Goal: Task Accomplishment & Management: Manage account settings

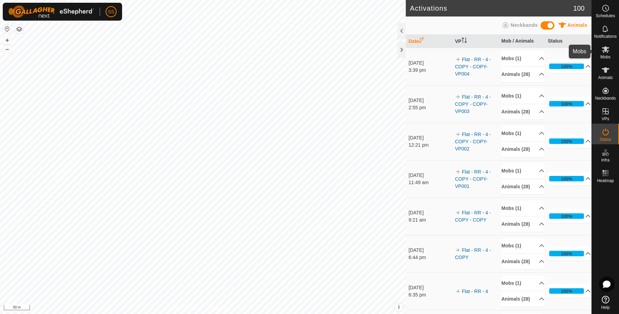
click at [609, 52] on es-mob-svg-icon at bounding box center [605, 49] width 12 height 11
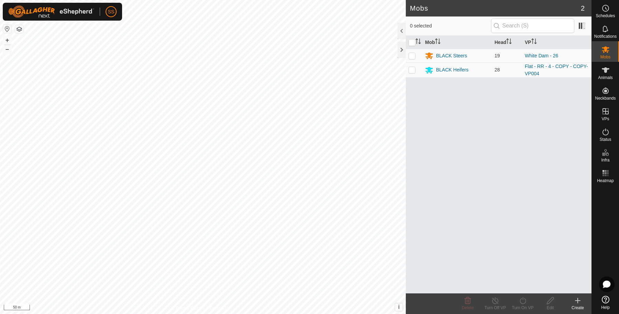
click at [578, 298] on icon at bounding box center [578, 301] width 8 height 8
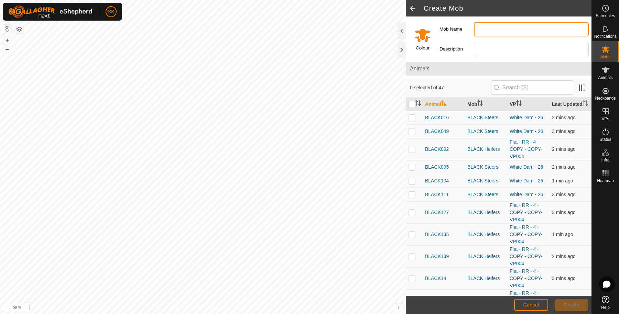
click at [499, 31] on input "Mob Name" at bounding box center [531, 29] width 115 height 14
type input "Temperary Heifers"
click at [423, 41] on input "Select a color" at bounding box center [422, 35] width 17 height 17
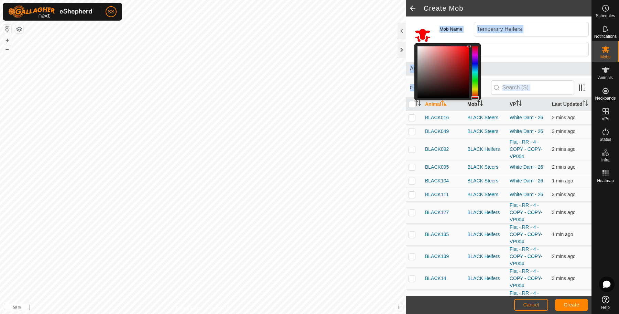
drag, startPoint x: 474, startPoint y: 93, endPoint x: 476, endPoint y: 105, distance: 12.6
click at [476, 105] on div "Colour Mob Name Temperary Heifers Description Animals 0 selected of 47 Animal M…" at bounding box center [499, 157] width 186 height 280
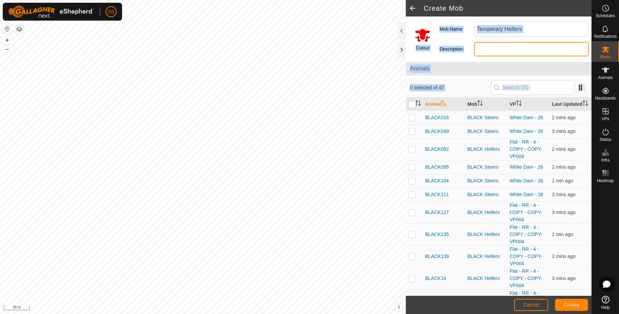
click at [493, 53] on input "Description" at bounding box center [531, 49] width 115 height 14
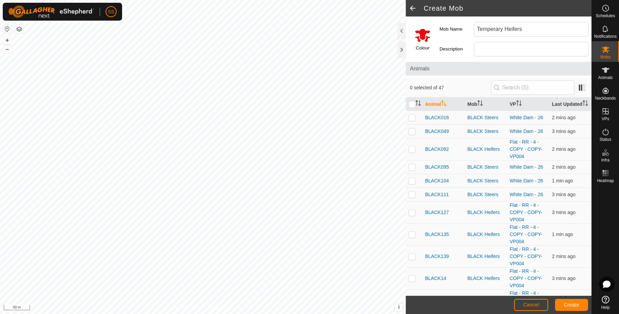
click at [461, 54] on label "Description" at bounding box center [457, 49] width 34 height 14
click at [474, 54] on input "Description" at bounding box center [531, 49] width 115 height 14
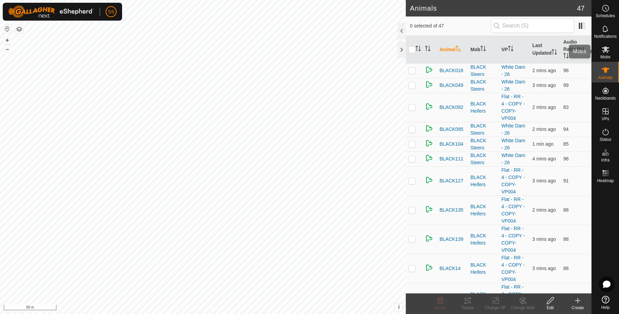
click at [613, 53] on div "Mobs" at bounding box center [605, 51] width 27 height 21
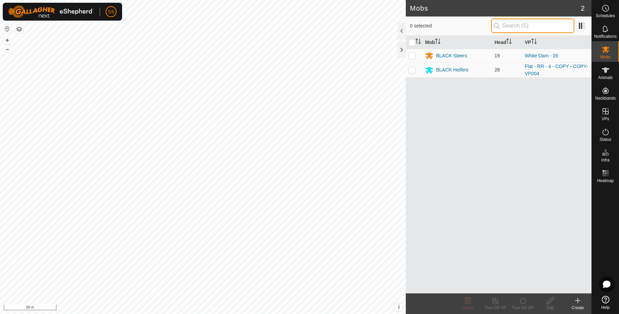
click at [508, 28] on input "text" at bounding box center [532, 26] width 83 height 14
type input "T"
click at [576, 304] on icon at bounding box center [578, 301] width 8 height 8
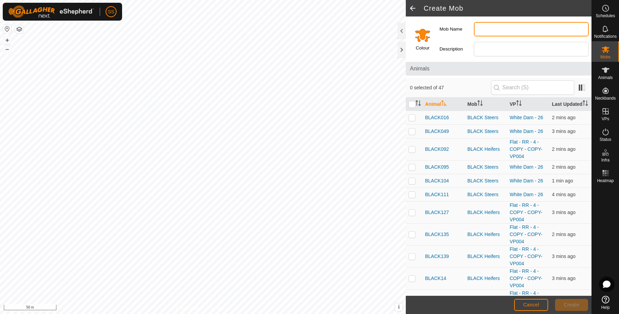
click at [492, 28] on input "Mob Name" at bounding box center [531, 29] width 115 height 14
type input "Temperary Heifers"
click at [422, 30] on input "Select a color" at bounding box center [422, 35] width 17 height 17
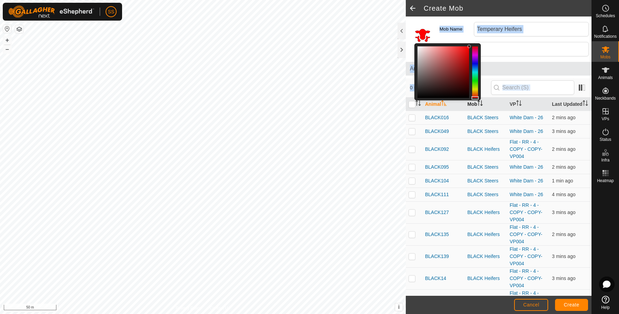
drag, startPoint x: 477, startPoint y: 94, endPoint x: 483, endPoint y: 112, distance: 18.8
click at [483, 112] on div "Colour Mob Name Temperary Heifers Description Animals 0 selected of 47 Animal M…" at bounding box center [499, 157] width 186 height 280
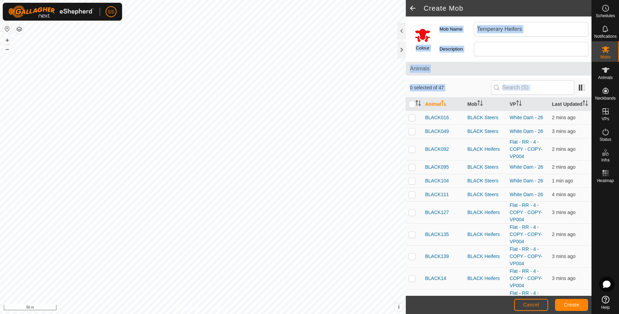
click at [465, 55] on label "Description" at bounding box center [457, 49] width 34 height 14
click at [474, 55] on input "Description" at bounding box center [531, 49] width 115 height 14
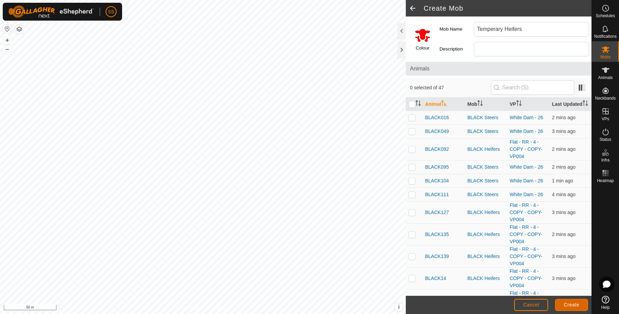
click at [571, 305] on span "Create" at bounding box center [571, 305] width 15 height 6
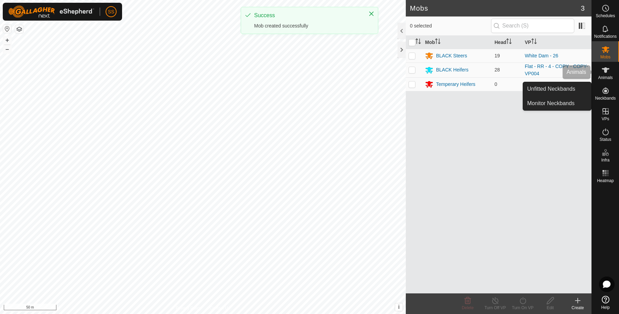
click at [607, 66] on icon at bounding box center [606, 70] width 8 height 8
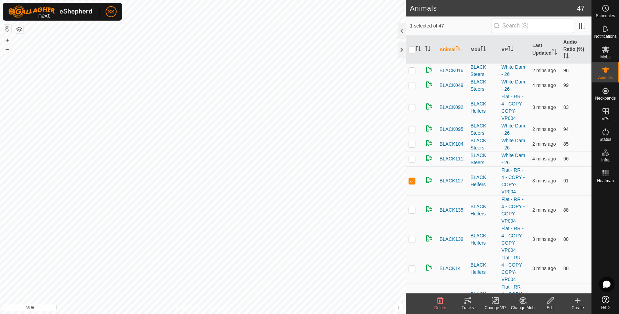
click at [524, 300] on icon at bounding box center [523, 300] width 5 height 3
click at [521, 271] on link "Choose Mob..." at bounding box center [543, 272] width 68 height 14
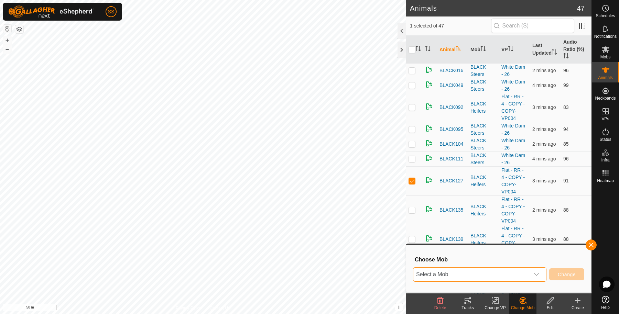
click at [520, 271] on span "Select a Mob" at bounding box center [471, 275] width 116 height 14
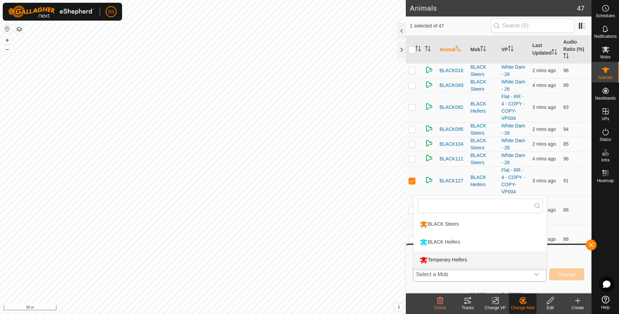
click at [502, 261] on li "Temperary Heifers" at bounding box center [480, 260] width 133 height 17
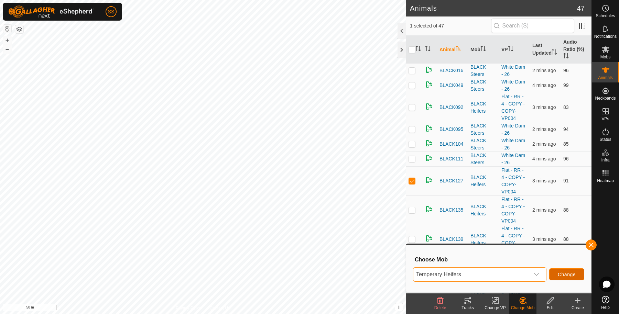
click at [565, 277] on span "Change" at bounding box center [567, 275] width 18 height 6
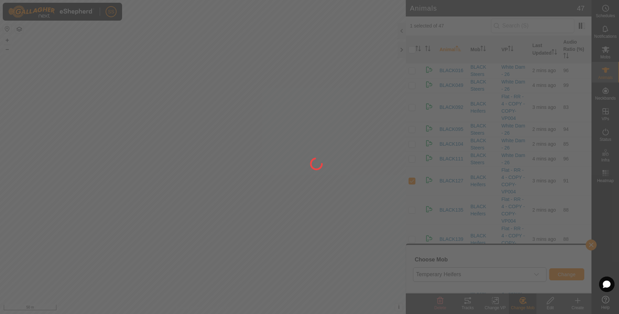
checkbox input "false"
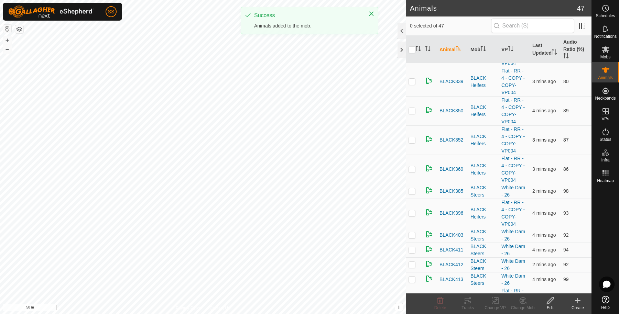
scroll to position [688, 0]
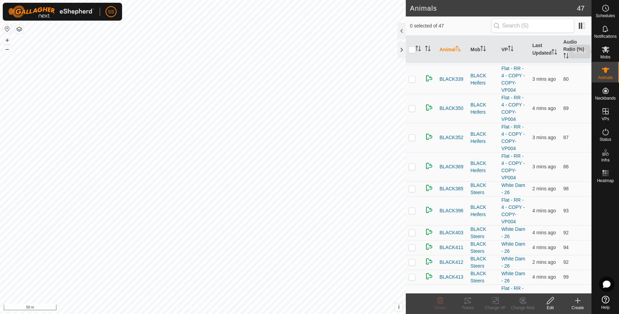
click at [607, 49] on icon at bounding box center [606, 49] width 8 height 8
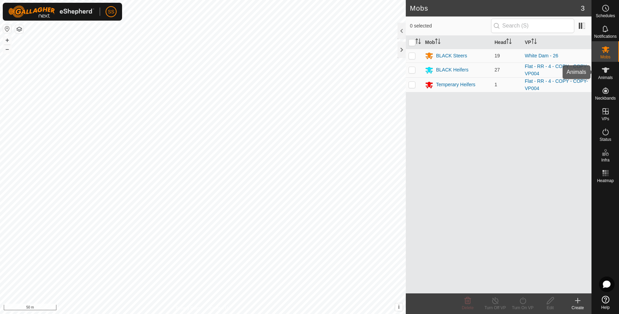
click at [603, 72] on icon at bounding box center [606, 70] width 8 height 8
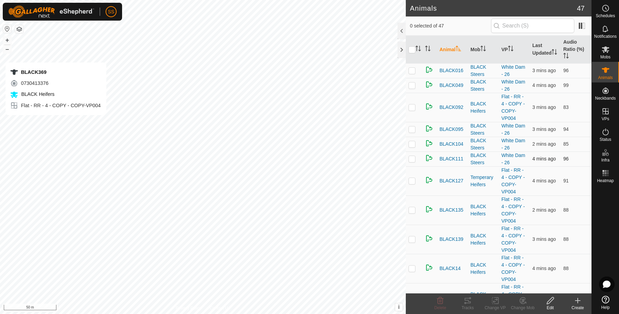
checkbox input "true"
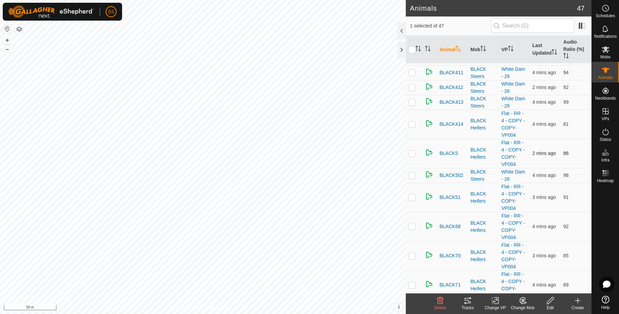
scroll to position [748, 0]
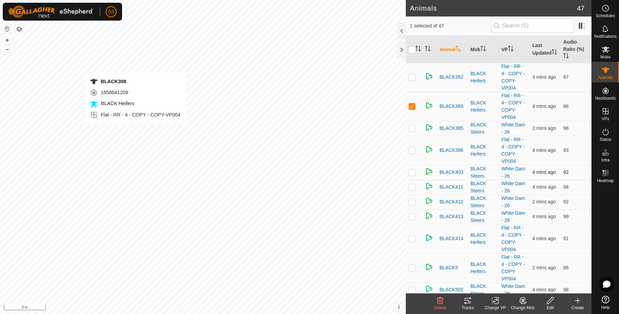
checkbox input "true"
checkbox input "false"
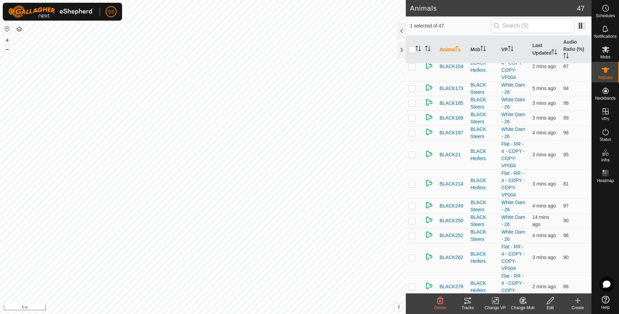
scroll to position [519, 0]
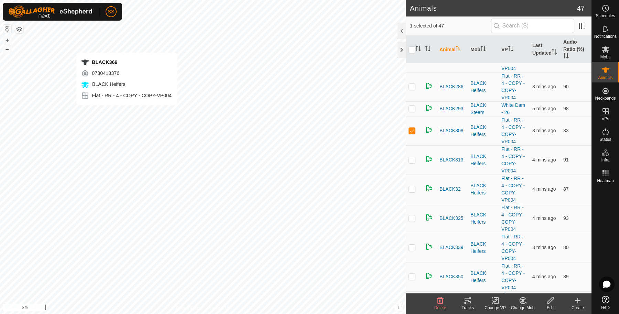
click at [127, 112] on div "BLACK369 0730413376 BLACK Heifers Flat - RR - 4 - COPY - COPY-VP004 + – ⇧ i Thi…" at bounding box center [203, 157] width 406 height 314
checkbox input "false"
checkbox input "true"
click at [414, 128] on p-checkbox at bounding box center [412, 131] width 7 height 6
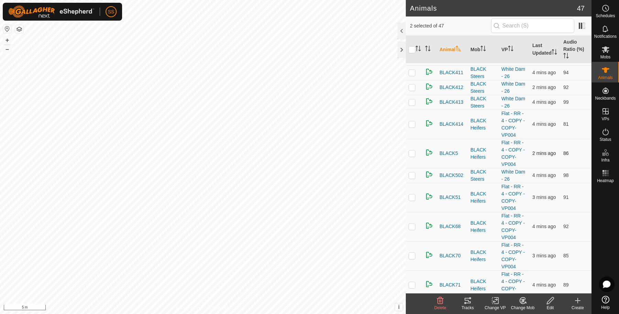
scroll to position [748, 0]
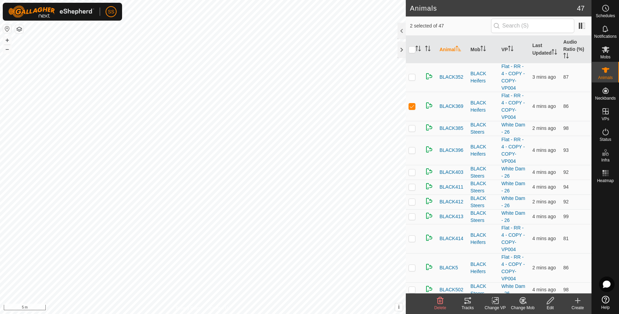
click at [524, 301] on icon at bounding box center [523, 301] width 9 height 8
click at [531, 273] on link "Choose Mob..." at bounding box center [543, 272] width 68 height 14
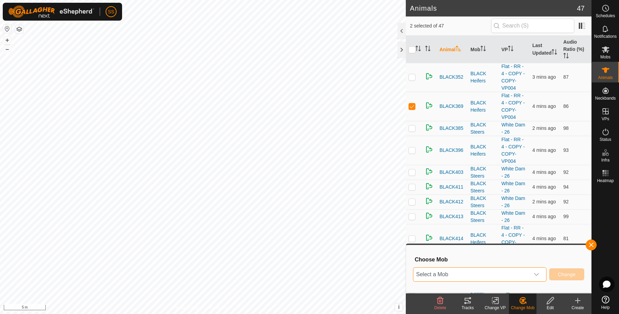
click at [523, 273] on span "Select a Mob" at bounding box center [471, 275] width 116 height 14
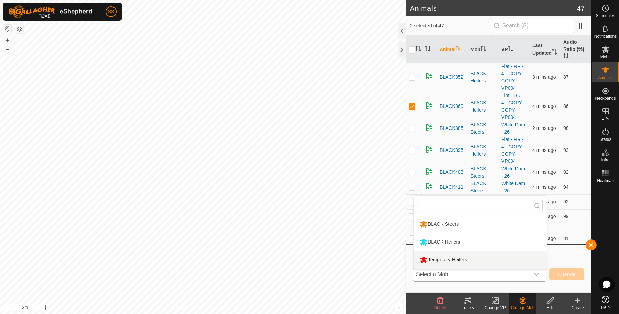
click at [485, 261] on li "Temperary Heifers" at bounding box center [480, 260] width 133 height 17
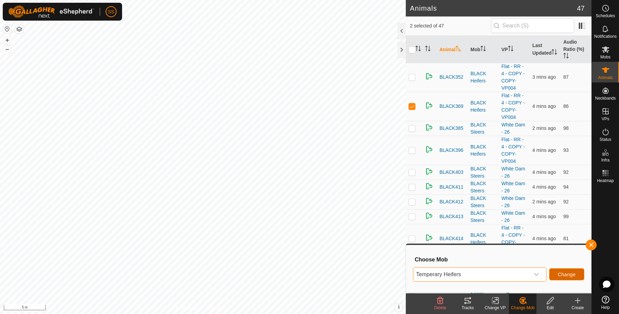
click at [565, 274] on span "Change" at bounding box center [567, 275] width 18 height 6
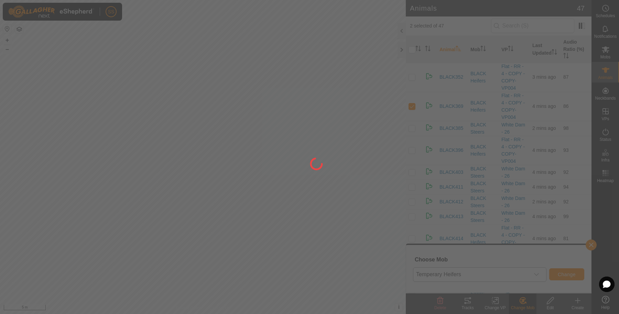
checkbox input "false"
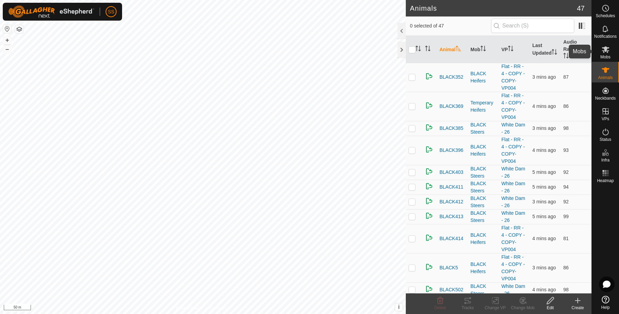
click at [607, 53] on icon at bounding box center [606, 49] width 8 height 8
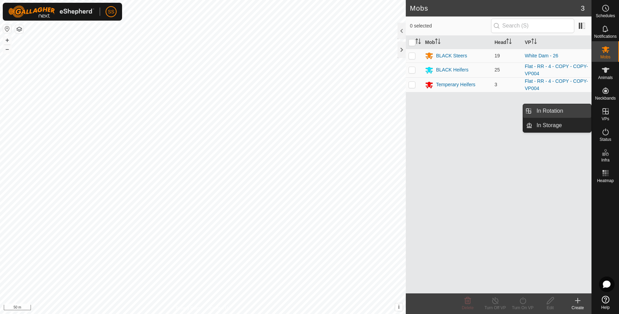
click at [555, 112] on link "In Rotation" at bounding box center [561, 111] width 59 height 14
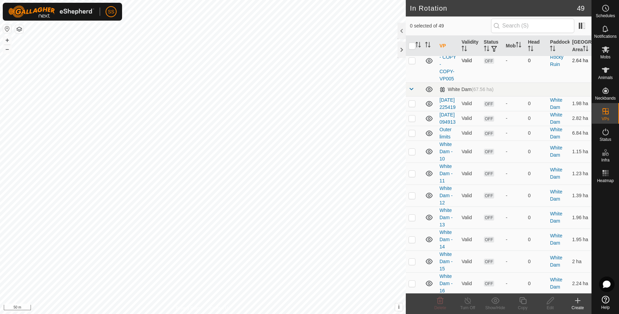
scroll to position [688, 0]
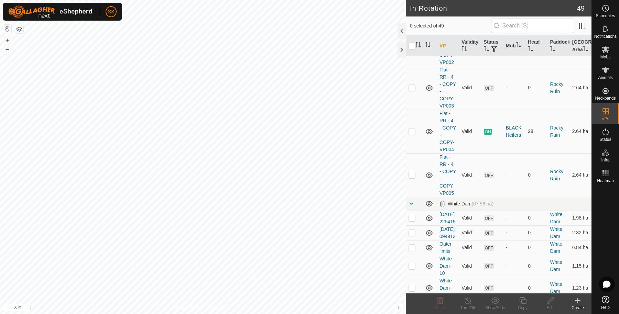
click at [415, 153] on td at bounding box center [414, 132] width 17 height 44
checkbox input "true"
click at [524, 303] on icon at bounding box center [523, 301] width 9 height 8
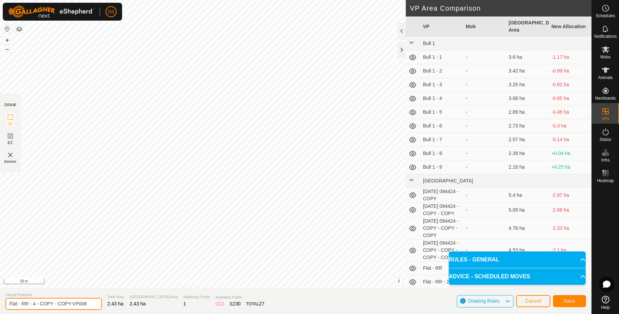
drag, startPoint x: 95, startPoint y: 306, endPoint x: 0, endPoint y: 291, distance: 96.2
click at [0, 294] on section "Virtual Paddock Flat - RR - 4 - COPY - COPY-VP006 Total Area 2.43 ha Grazing Ar…" at bounding box center [296, 301] width 592 height 26
type input "Rocky Ruin - 1"
click at [567, 305] on button "Save" at bounding box center [569, 301] width 33 height 12
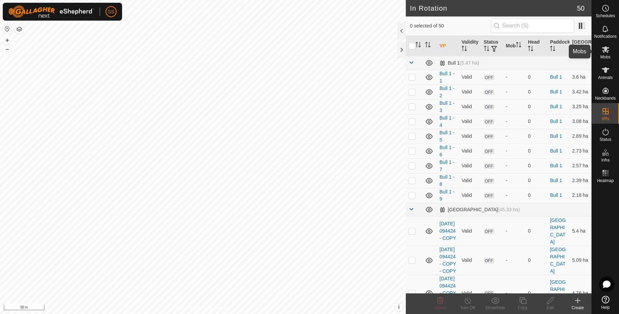
click at [604, 46] on icon at bounding box center [606, 49] width 8 height 8
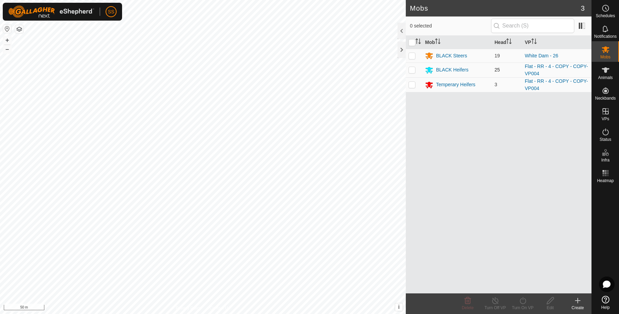
click at [414, 70] on p-checkbox at bounding box center [412, 70] width 7 height 6
checkbox input "true"
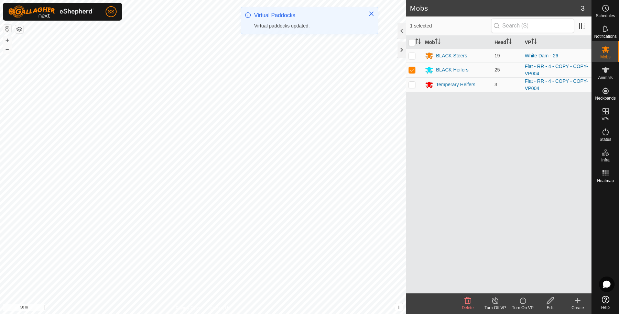
click at [531, 301] on turn-on-svg-icon at bounding box center [523, 301] width 28 height 8
click at [526, 290] on link "Now" at bounding box center [543, 286] width 68 height 14
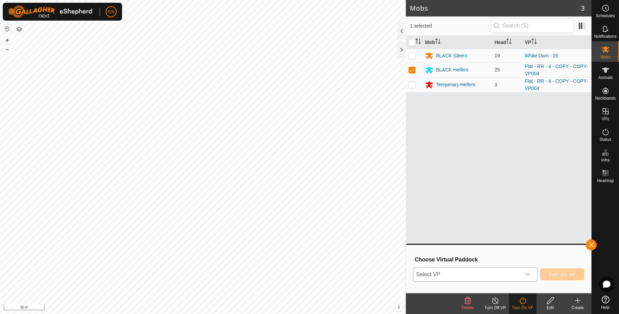
click at [524, 272] on div "dropdown trigger" at bounding box center [528, 275] width 14 height 14
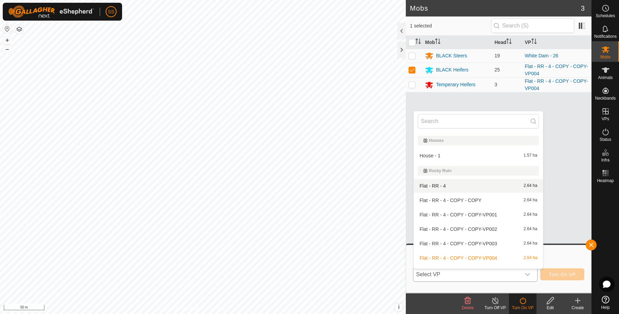
scroll to position [465, 0]
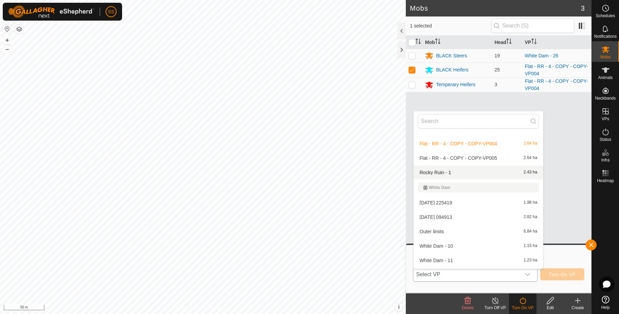
click at [451, 172] on li "Rocky Ruin - 1 2.43 ha" at bounding box center [478, 173] width 129 height 14
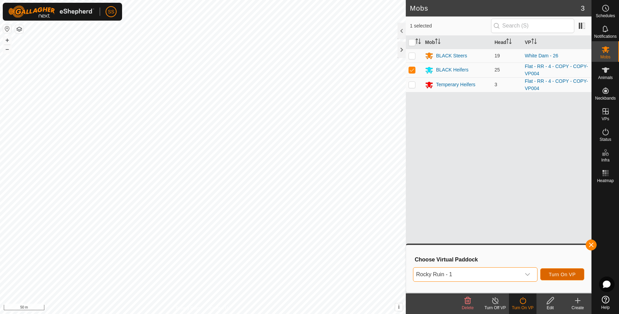
click at [564, 273] on span "Turn On VP" at bounding box center [562, 275] width 27 height 6
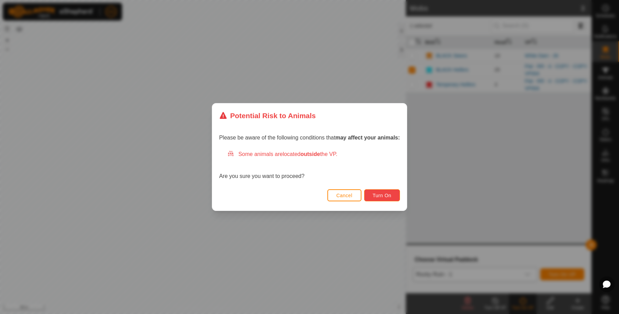
click at [383, 191] on button "Turn On" at bounding box center [382, 196] width 36 height 12
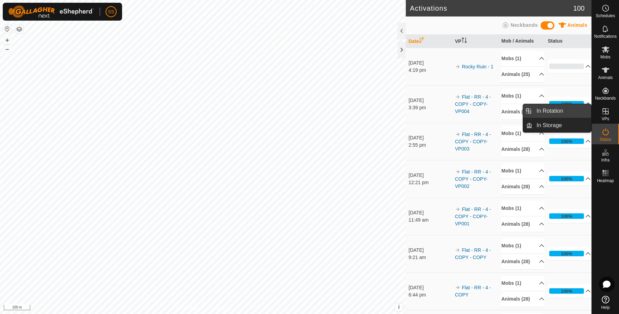
click at [577, 111] on link "In Rotation" at bounding box center [561, 111] width 59 height 14
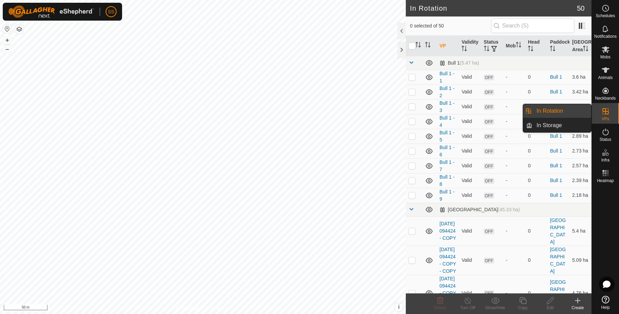
click at [558, 112] on link "In Rotation" at bounding box center [561, 111] width 59 height 14
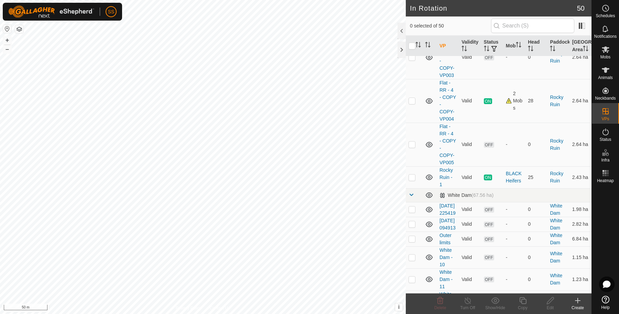
scroll to position [802, 0]
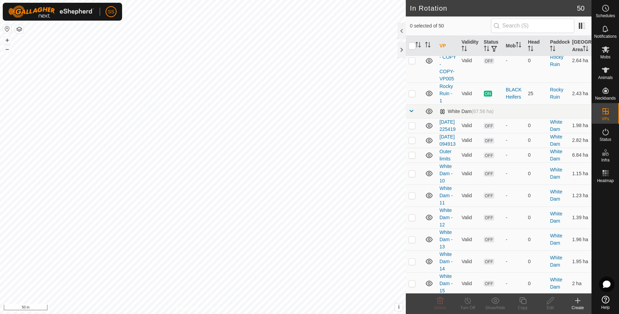
click at [410, 20] on p-checkbox at bounding box center [412, 17] width 7 height 6
checkbox input "true"
click at [524, 303] on icon at bounding box center [523, 301] width 9 height 8
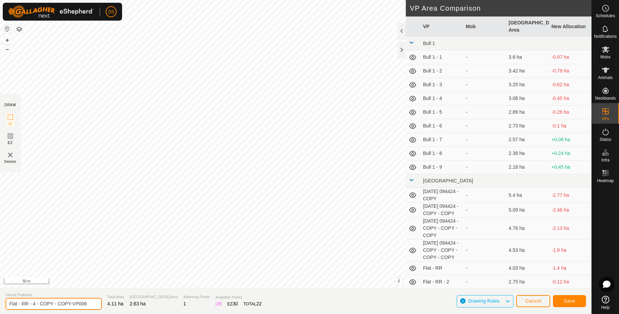
drag, startPoint x: 87, startPoint y: 306, endPoint x: 0, endPoint y: 305, distance: 87.0
click at [0, 305] on section "Virtual Paddock Flat - RR - 4 - COPY - COPY-VP006 Total Area 4.11 ha Grazing Ar…" at bounding box center [296, 301] width 592 height 26
type input "Flat - RR - 5"
click at [577, 299] on button "Save" at bounding box center [569, 301] width 33 height 12
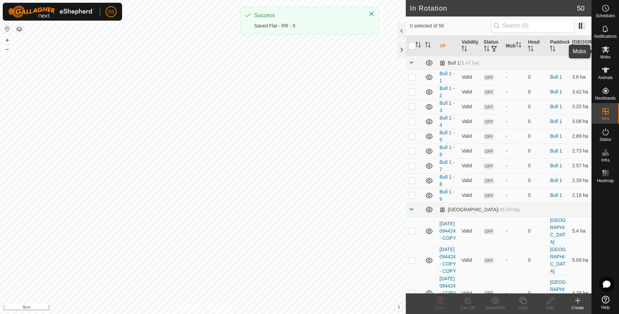
click at [602, 51] on icon at bounding box center [606, 49] width 8 height 8
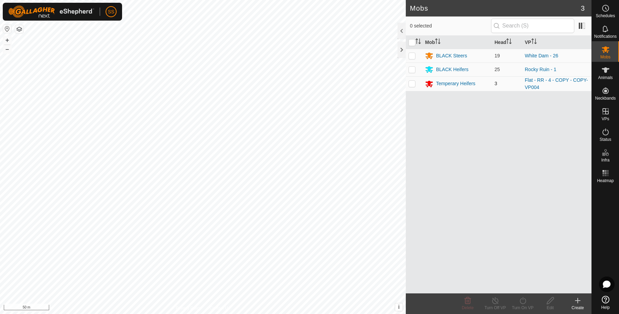
click at [413, 84] on p-checkbox at bounding box center [412, 84] width 7 height 6
checkbox input "true"
click at [522, 302] on icon at bounding box center [523, 301] width 9 height 8
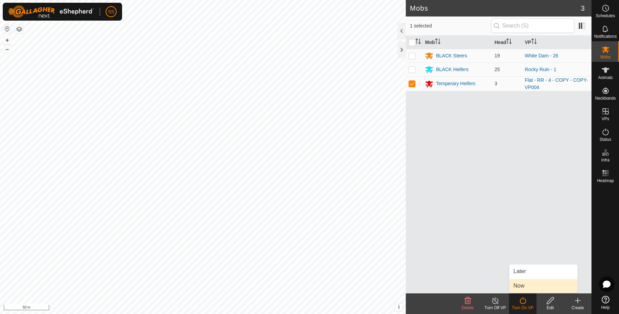
click at [515, 288] on link "Now" at bounding box center [543, 286] width 68 height 14
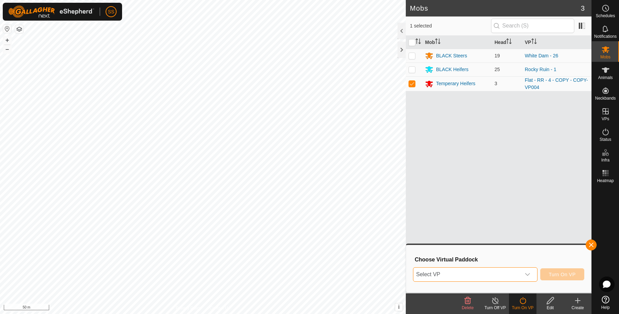
click at [507, 272] on span "Select VP" at bounding box center [466, 275] width 107 height 14
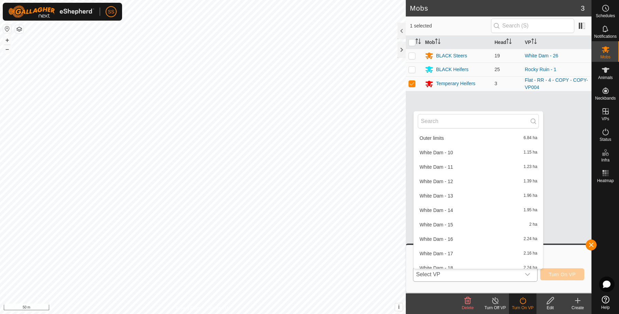
scroll to position [458, 0]
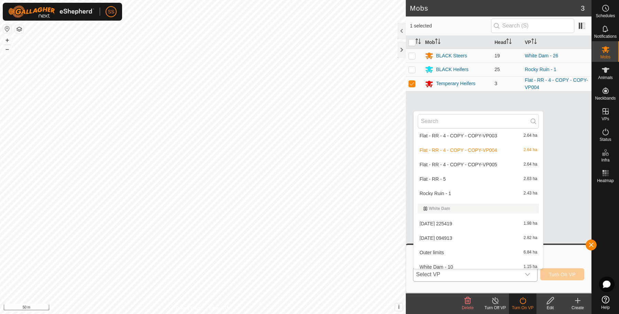
click at [467, 175] on li "Flat - RR - 5 2.63 ha" at bounding box center [478, 179] width 129 height 14
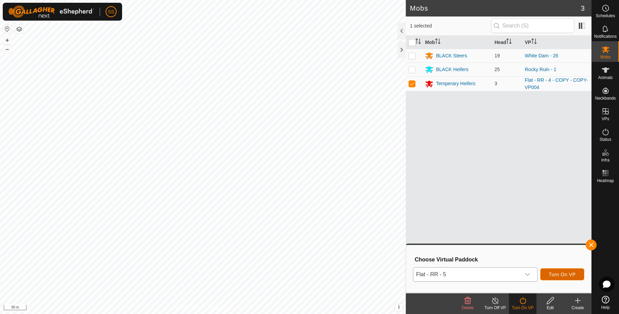
click at [565, 278] on button "Turn On VP" at bounding box center [562, 275] width 44 height 12
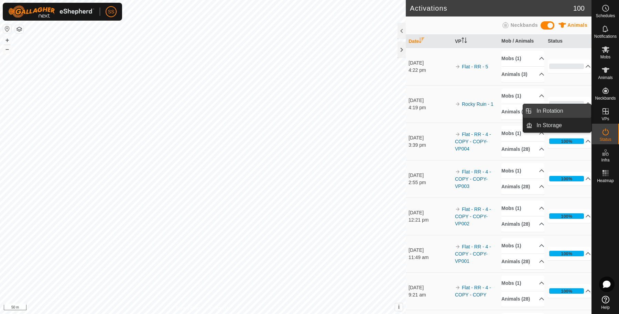
click at [575, 107] on link "In Rotation" at bounding box center [561, 111] width 59 height 14
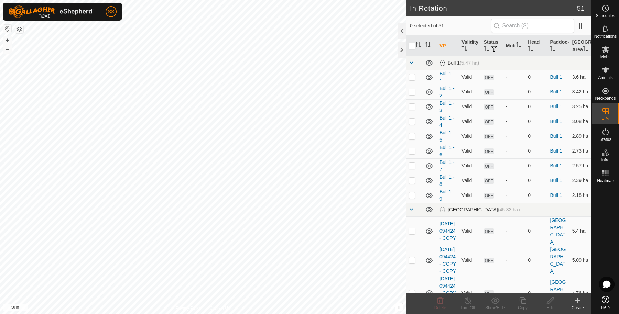
scroll to position [115, 0]
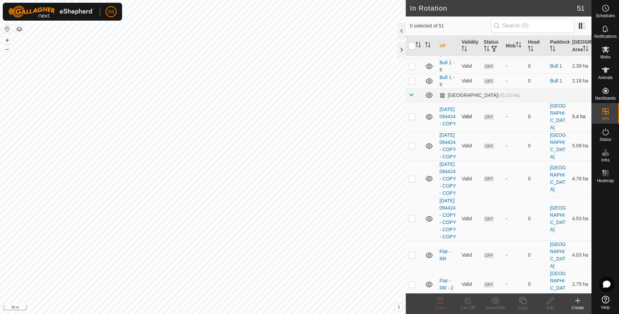
click at [413, 121] on td at bounding box center [414, 116] width 17 height 29
checkbox input "true"
click at [415, 149] on p-checkbox at bounding box center [412, 146] width 7 height 6
checkbox input "true"
click at [413, 182] on p-checkbox at bounding box center [412, 179] width 7 height 6
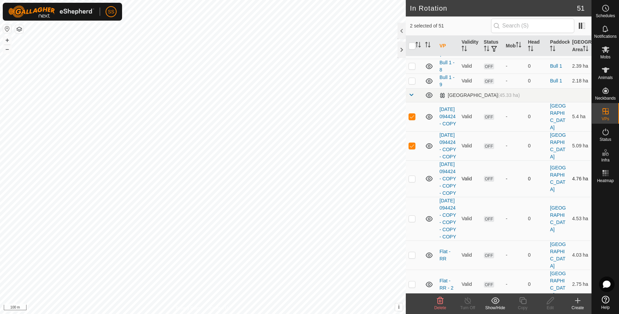
checkbox input "true"
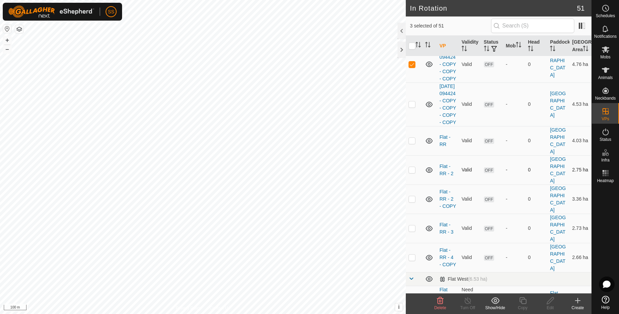
scroll to position [344, 0]
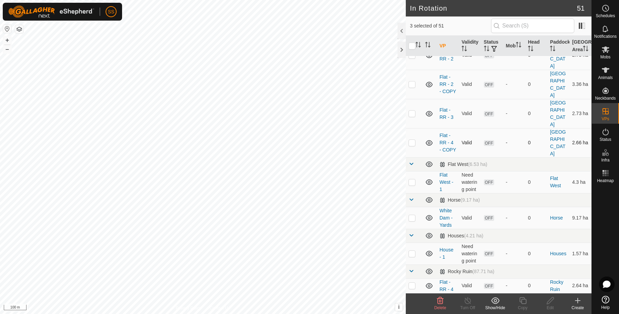
click at [414, 145] on p-checkbox at bounding box center [412, 143] width 7 height 6
checkbox input "true"
click at [414, 116] on p-checkbox at bounding box center [412, 114] width 7 height 6
checkbox input "true"
click at [412, 99] on td at bounding box center [414, 84] width 17 height 29
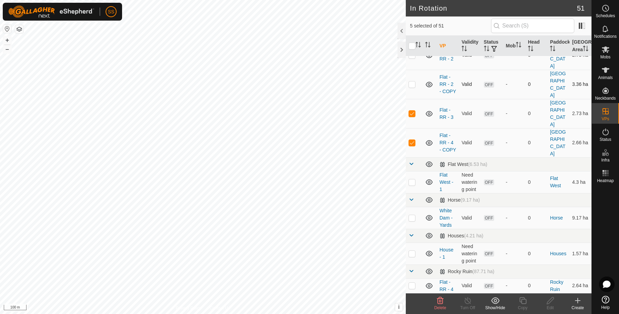
checkbox input "true"
click at [411, 58] on p-checkbox at bounding box center [412, 55] width 7 height 6
checkbox input "true"
click at [411, 29] on p-checkbox at bounding box center [412, 26] width 7 height 6
checkbox input "true"
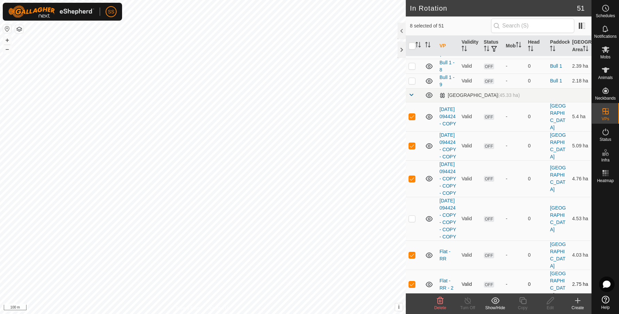
scroll to position [229, 0]
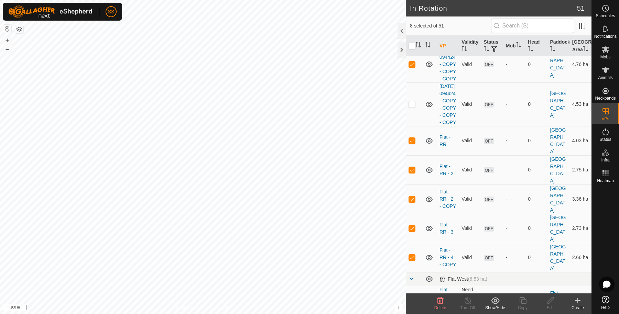
click at [414, 107] on p-tablecheckbox at bounding box center [412, 104] width 7 height 6
checkbox input "true"
click at [442, 299] on icon at bounding box center [440, 300] width 7 height 7
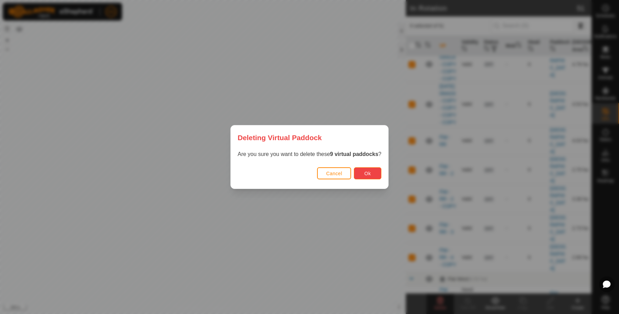
click at [373, 176] on button "Ok" at bounding box center [368, 173] width 28 height 12
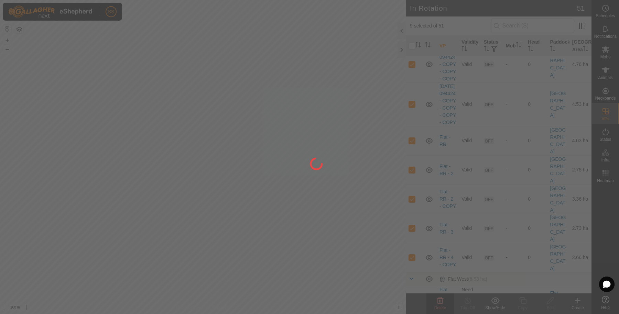
checkbox input "false"
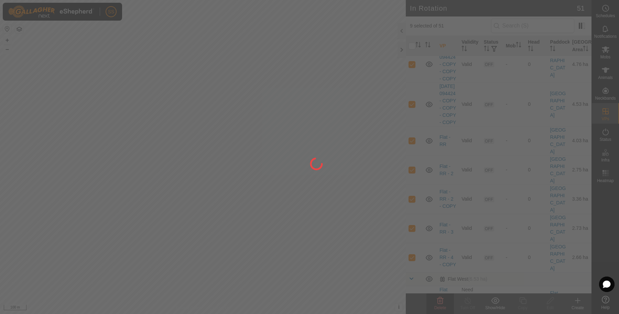
checkbox input "false"
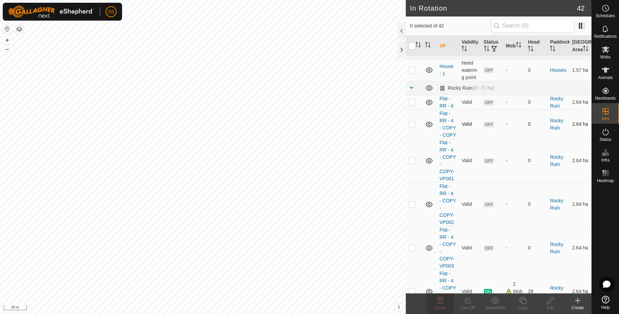
click at [415, 136] on td at bounding box center [414, 124] width 17 height 29
checkbox input "true"
click at [413, 163] on p-checkbox at bounding box center [412, 161] width 7 height 6
checkbox input "true"
click at [407, 226] on td at bounding box center [414, 205] width 17 height 44
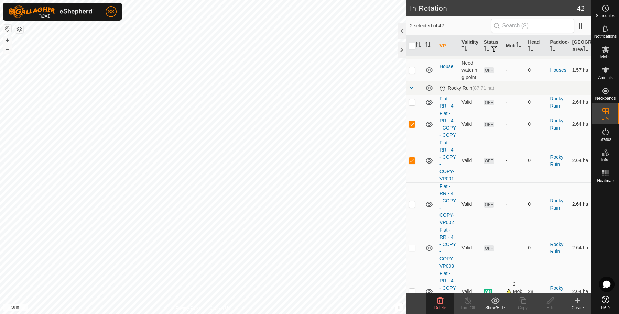
checkbox input "true"
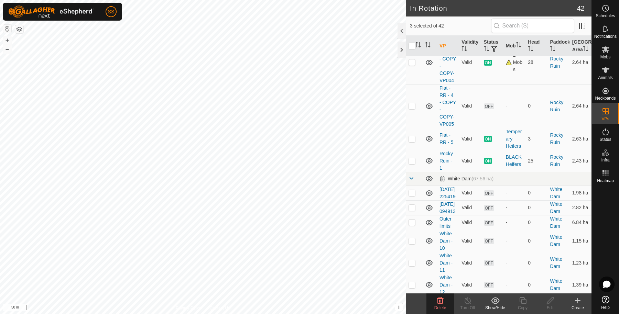
scroll to position [344, 0]
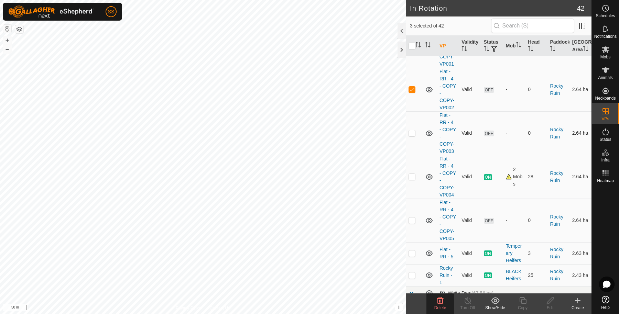
click at [412, 136] on p-checkbox at bounding box center [412, 133] width 7 height 6
checkbox input "true"
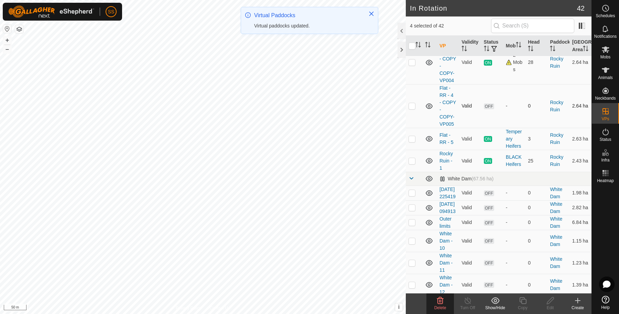
click at [412, 109] on p-checkbox at bounding box center [412, 106] width 7 height 6
checkbox input "true"
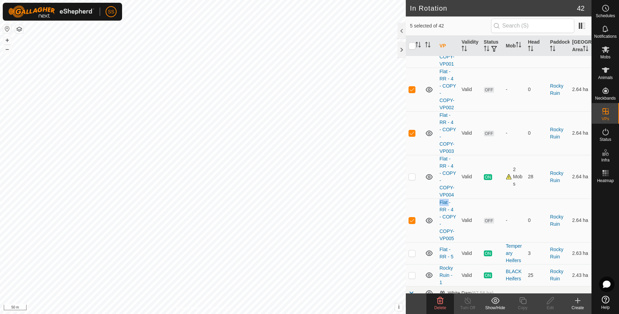
scroll to position [229, 0]
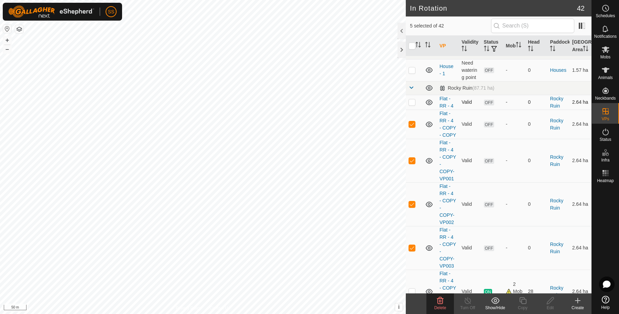
click at [413, 105] on p-checkbox at bounding box center [412, 102] width 7 height 6
click at [437, 303] on icon at bounding box center [440, 301] width 8 height 8
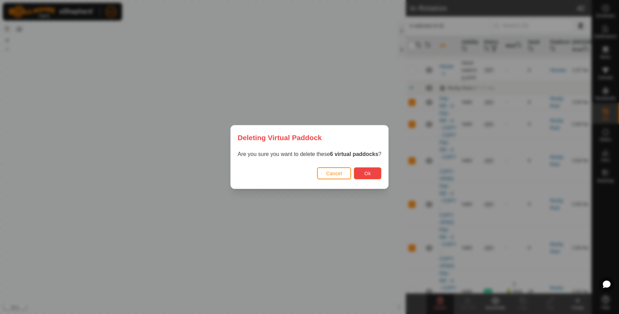
click at [367, 175] on span "Ok" at bounding box center [368, 174] width 7 height 6
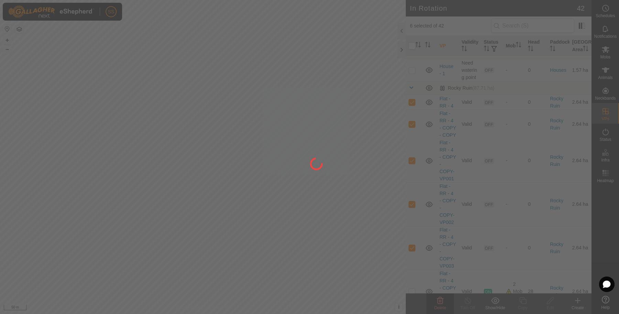
checkbox input "false"
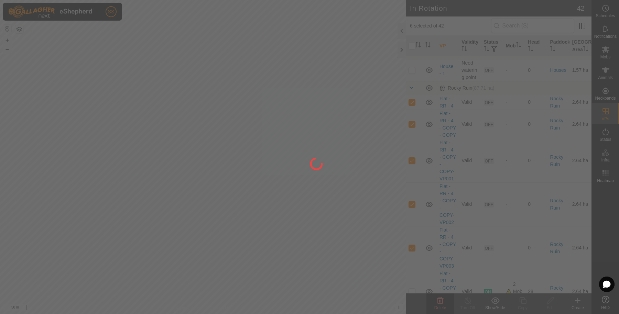
checkbox input "false"
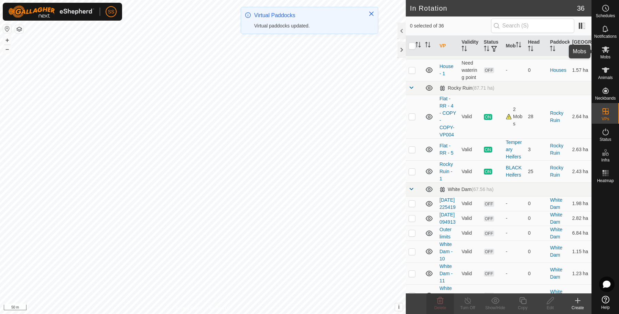
click at [608, 53] on es-mob-svg-icon at bounding box center [605, 49] width 12 height 11
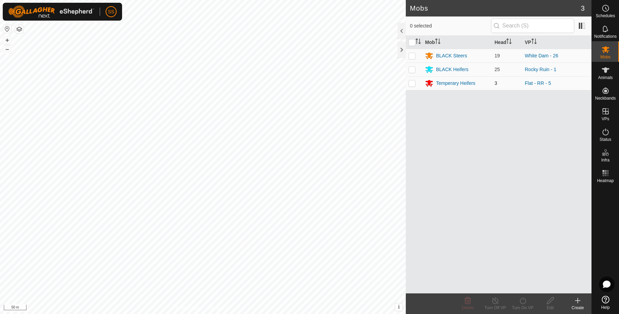
click at [415, 84] on p-checkbox at bounding box center [412, 83] width 7 height 6
checkbox input "true"
click at [443, 87] on td "Temperary Heifers" at bounding box center [456, 83] width 69 height 14
click at [443, 86] on div "Temperary Heifers" at bounding box center [455, 83] width 39 height 7
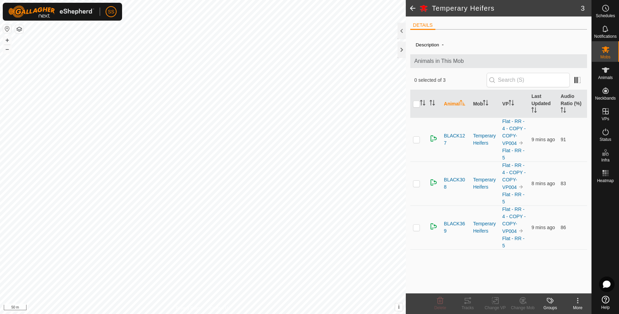
click at [425, 8] on icon at bounding box center [424, 8] width 8 height 8
click at [576, 303] on icon at bounding box center [578, 301] width 8 height 8
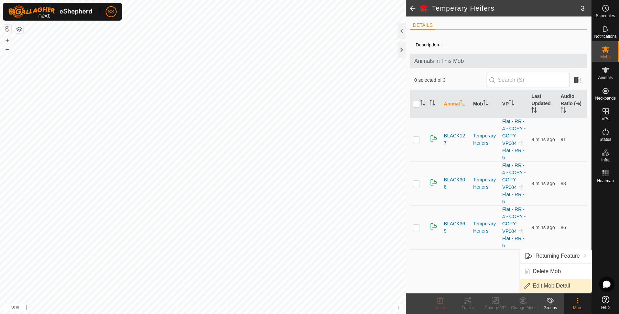
click at [570, 286] on link "Edit Mob Detail" at bounding box center [555, 286] width 71 height 14
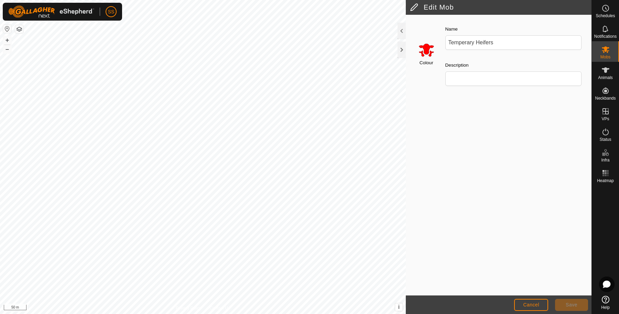
click at [428, 52] on input "Select a color" at bounding box center [426, 50] width 17 height 17
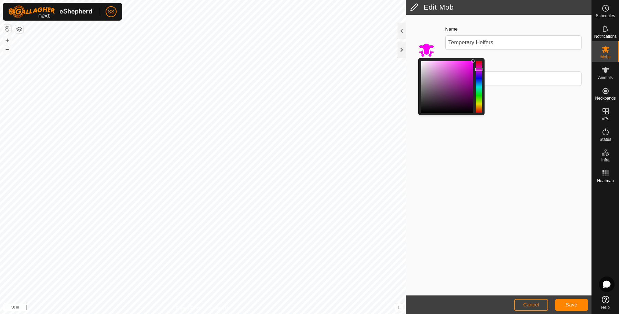
drag, startPoint x: 478, startPoint y: 111, endPoint x: 479, endPoint y: 69, distance: 42.0
click at [479, 69] on div at bounding box center [478, 69] width 7 height 3
click at [580, 301] on button "Save" at bounding box center [571, 305] width 33 height 12
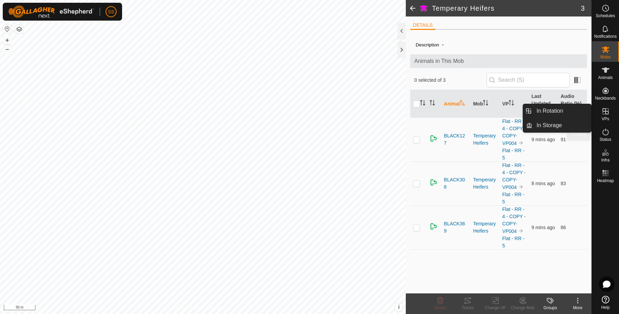
click at [612, 126] on div "Status" at bounding box center [605, 134] width 27 height 21
